Goal: Transaction & Acquisition: Purchase product/service

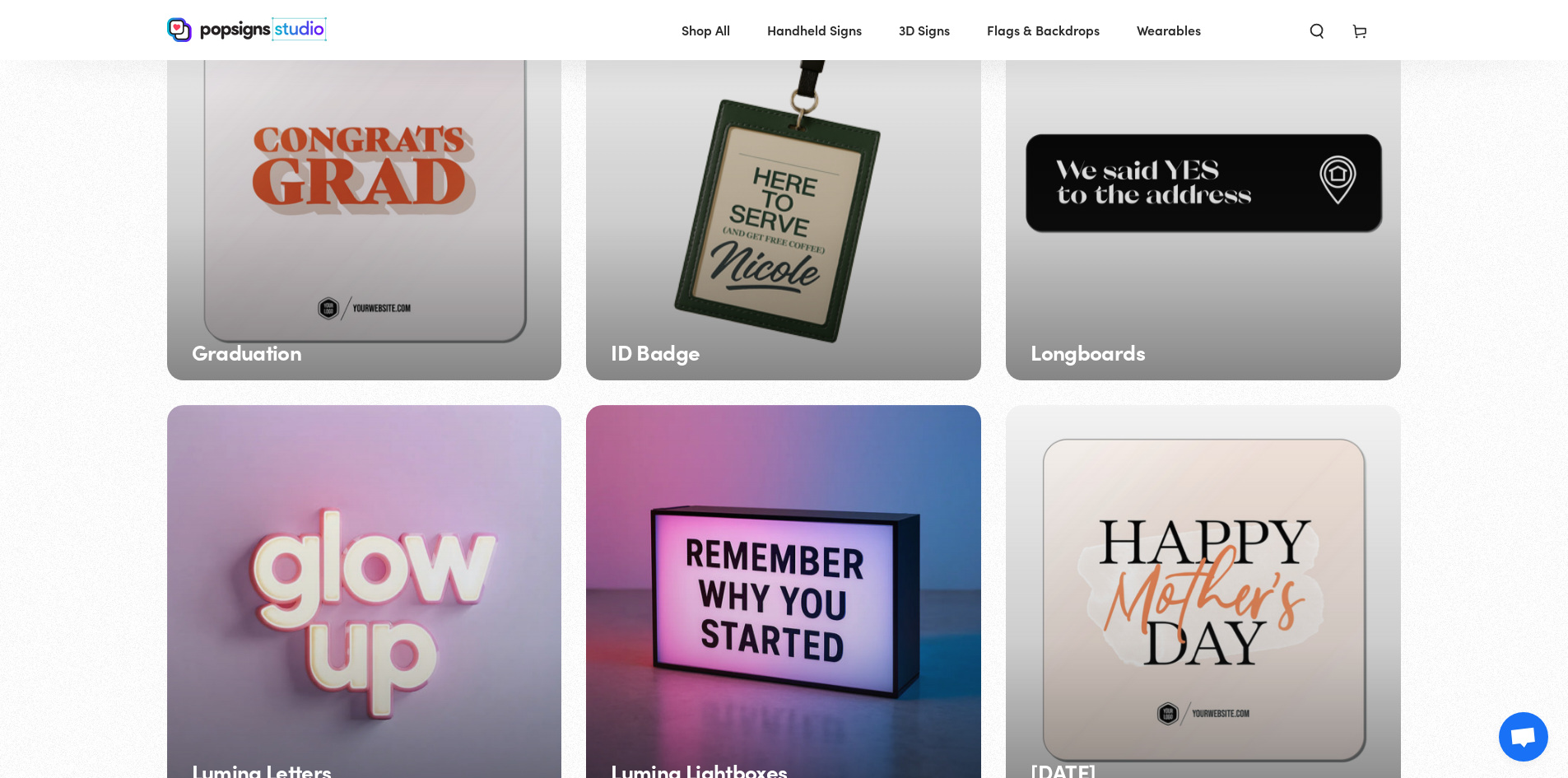
scroll to position [1067, 0]
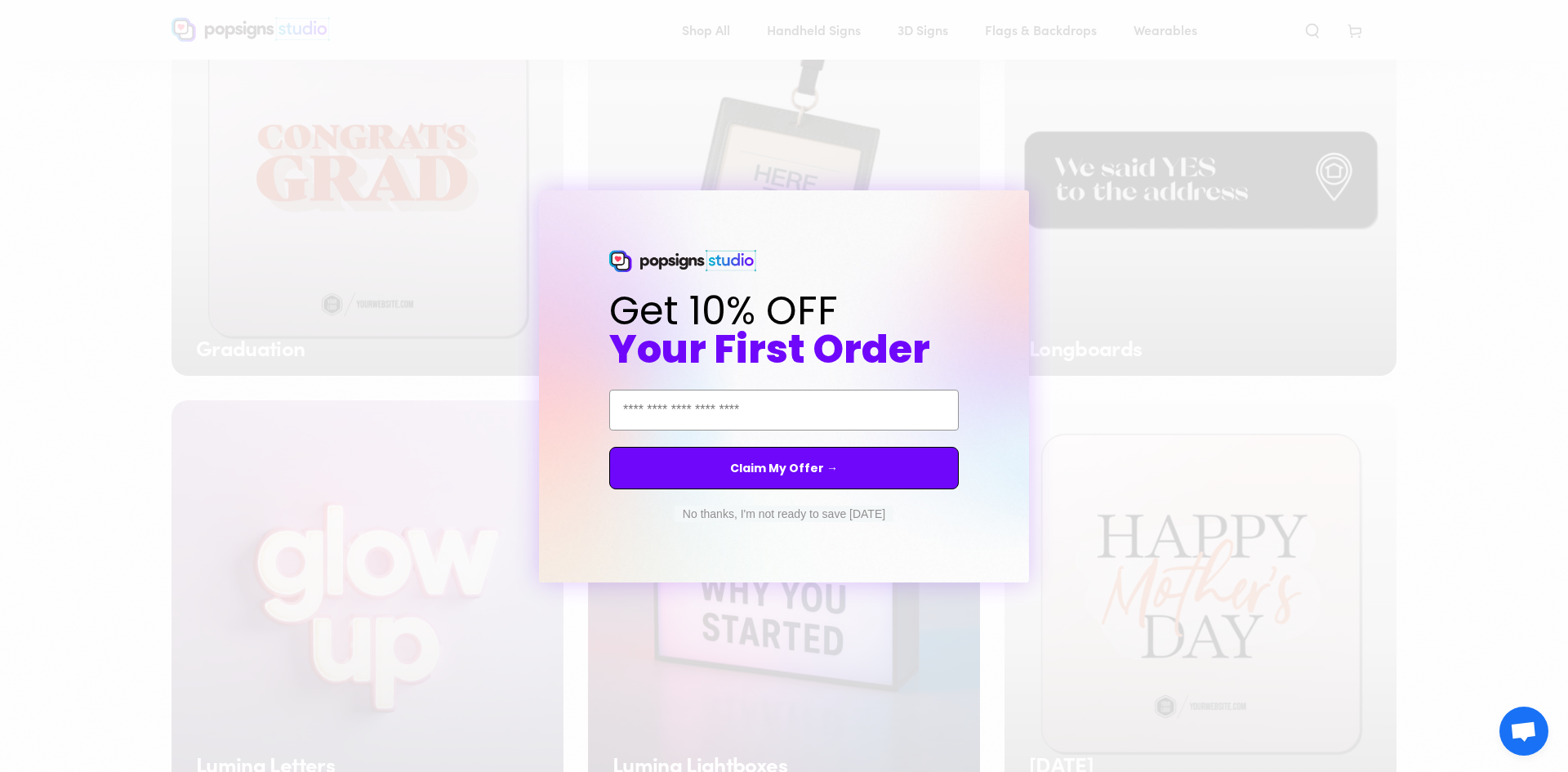
click at [817, 506] on button "No thanks, I'm not ready to save today" at bounding box center [784, 514] width 219 height 16
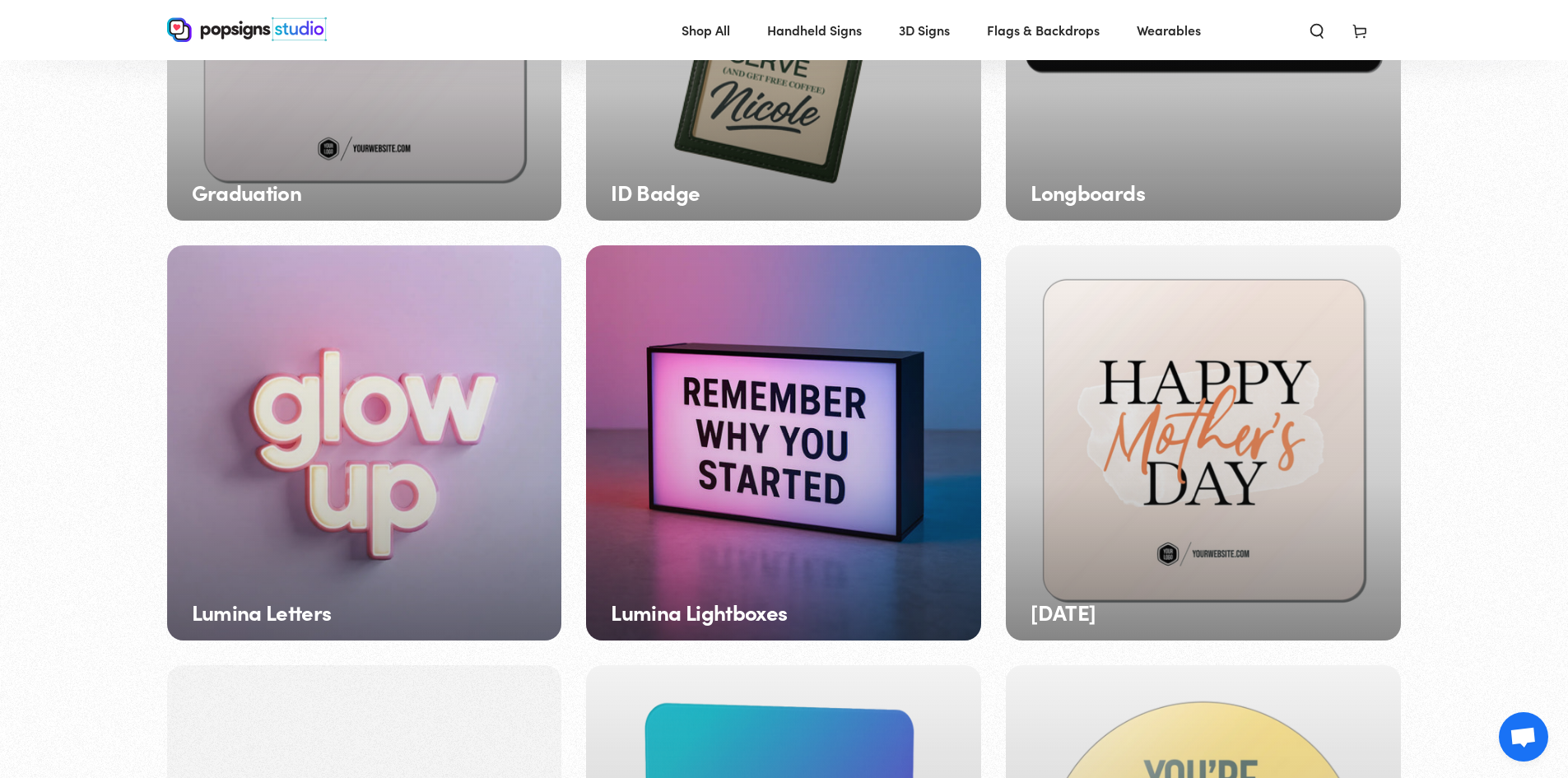
scroll to position [1232, 0]
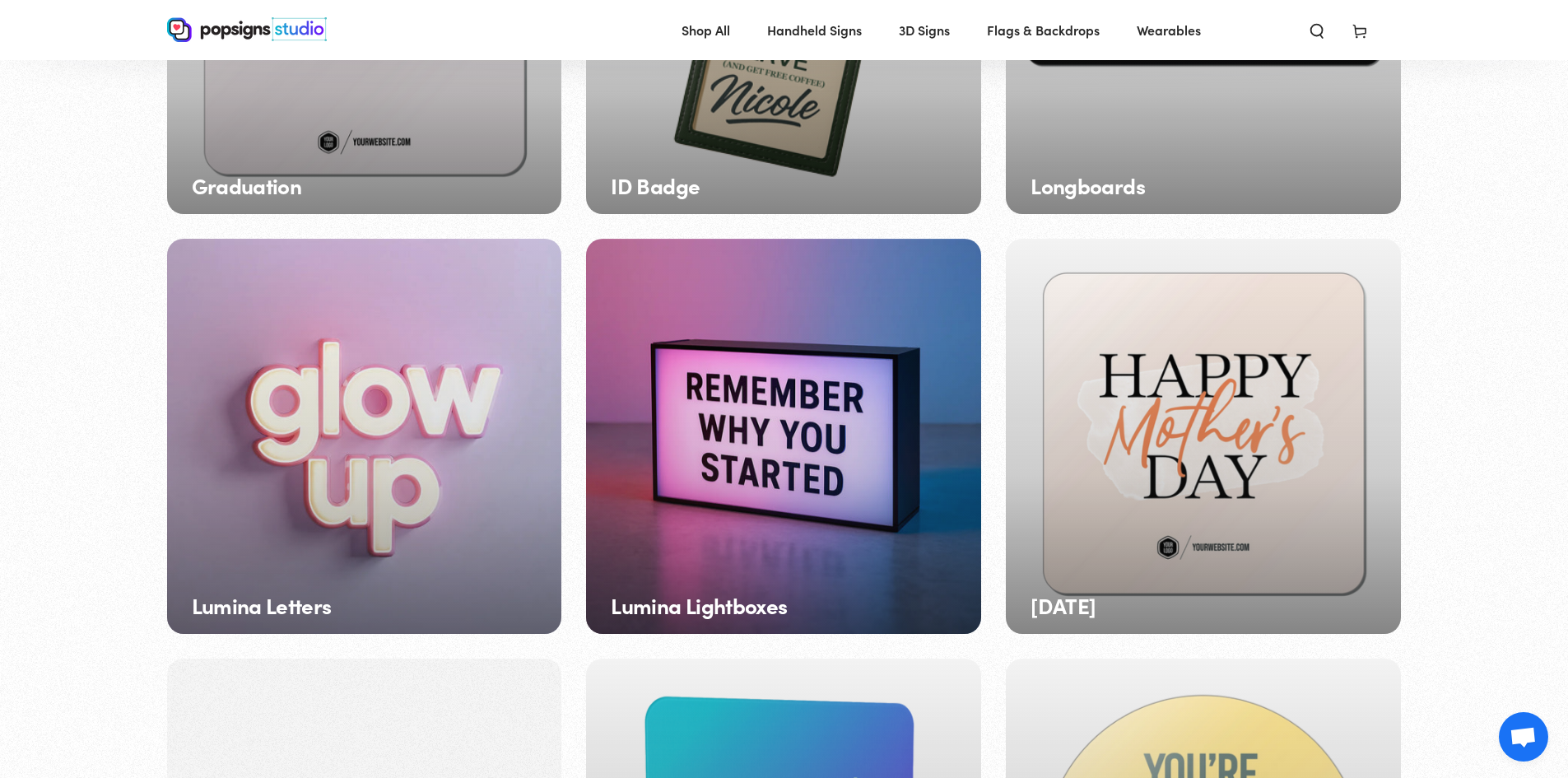
click at [415, 414] on div "Lumina Letters" at bounding box center [364, 437] width 395 height 395
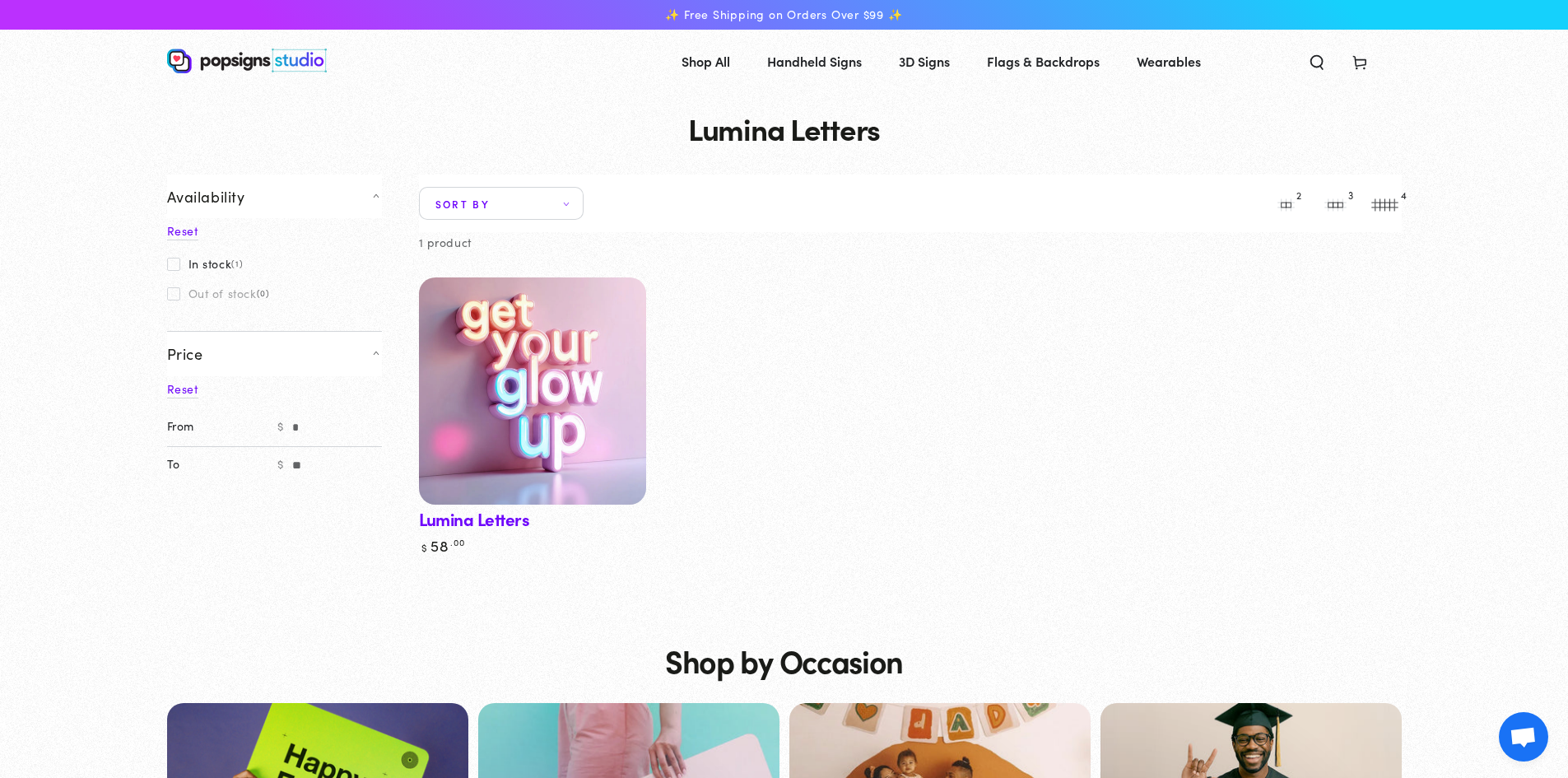
click at [571, 426] on img at bounding box center [531, 390] width 234 height 234
